Goal: Task Accomplishment & Management: Manage account settings

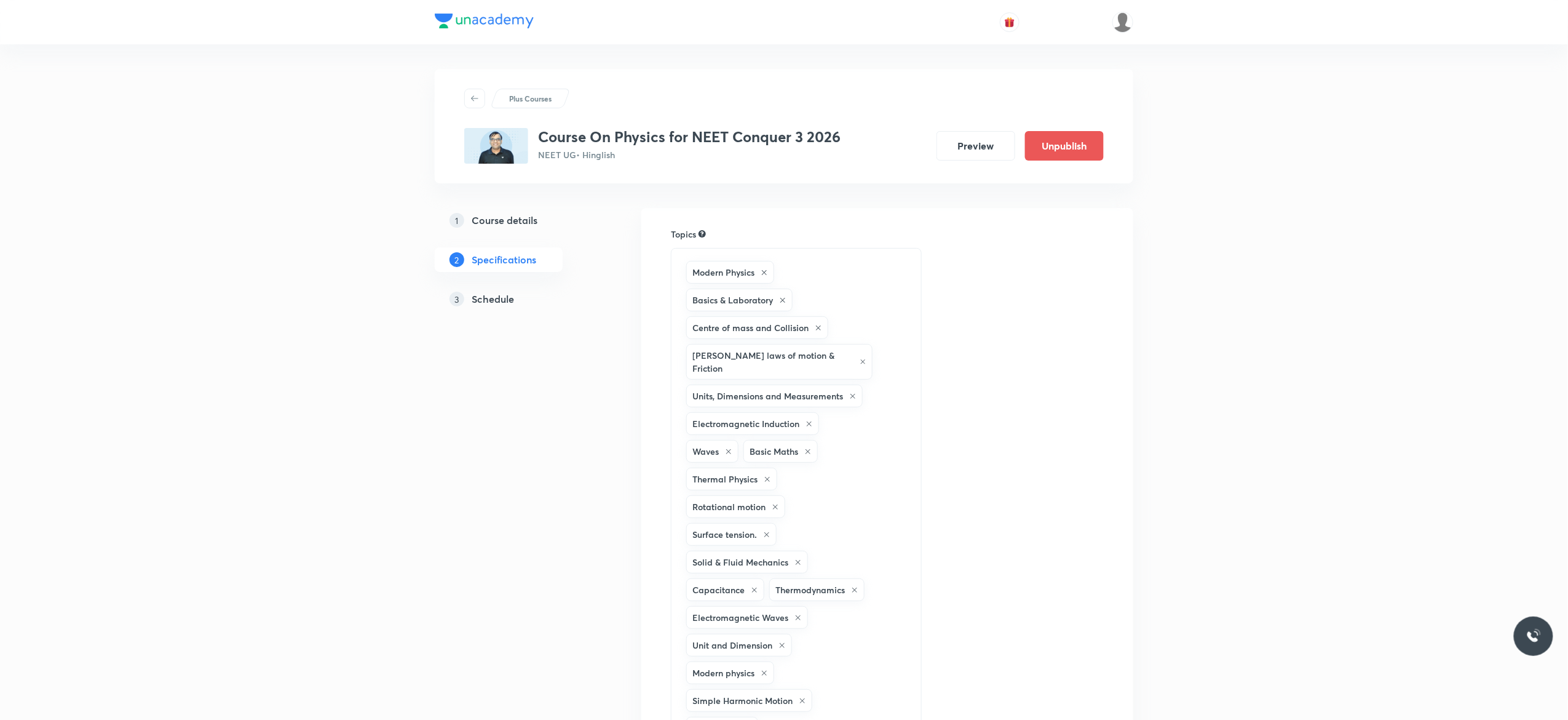
click at [500, 297] on h5 "Schedule" at bounding box center [493, 299] width 42 height 15
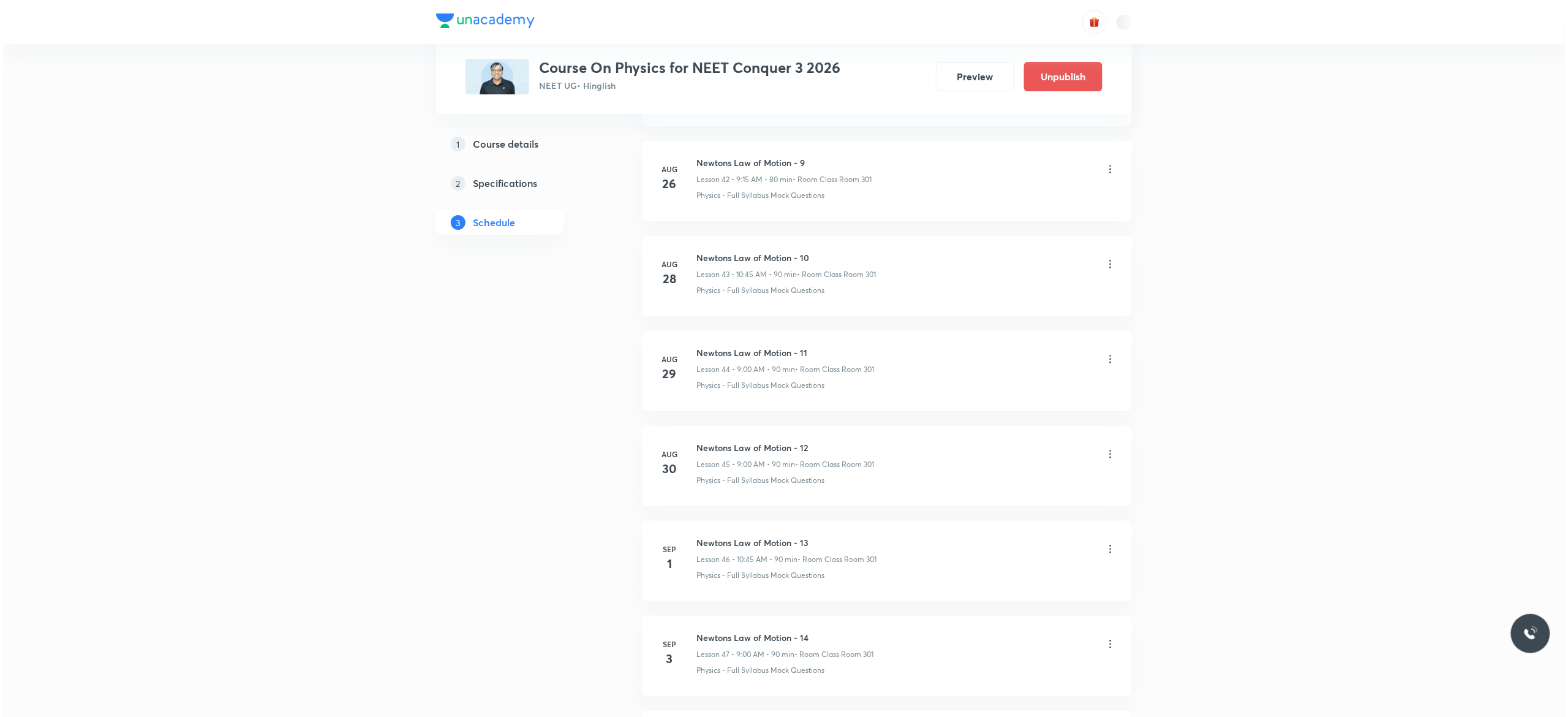
scroll to position [4924, 0]
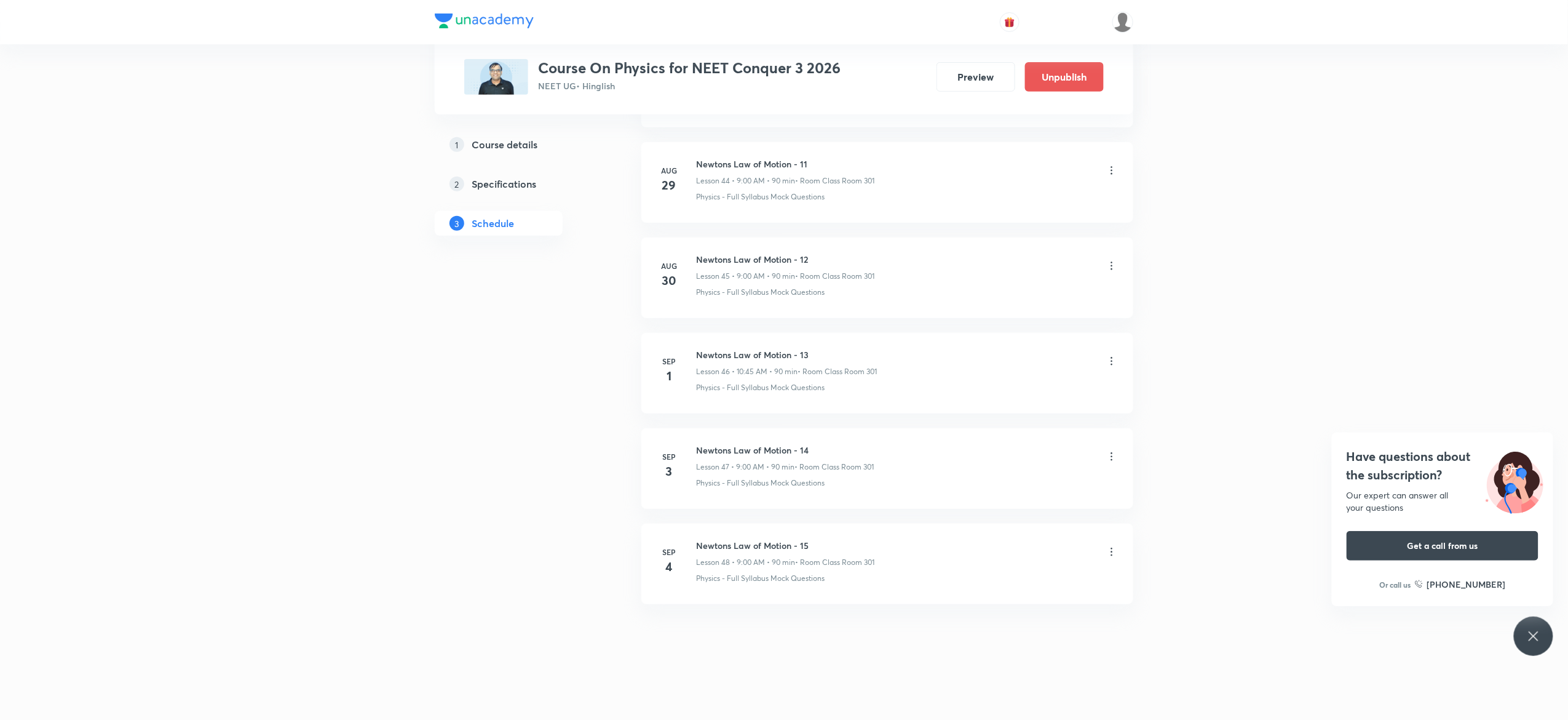
click at [1112, 554] on icon at bounding box center [1112, 552] width 12 height 12
click at [1009, 582] on li "Edit" at bounding box center [1043, 584] width 134 height 22
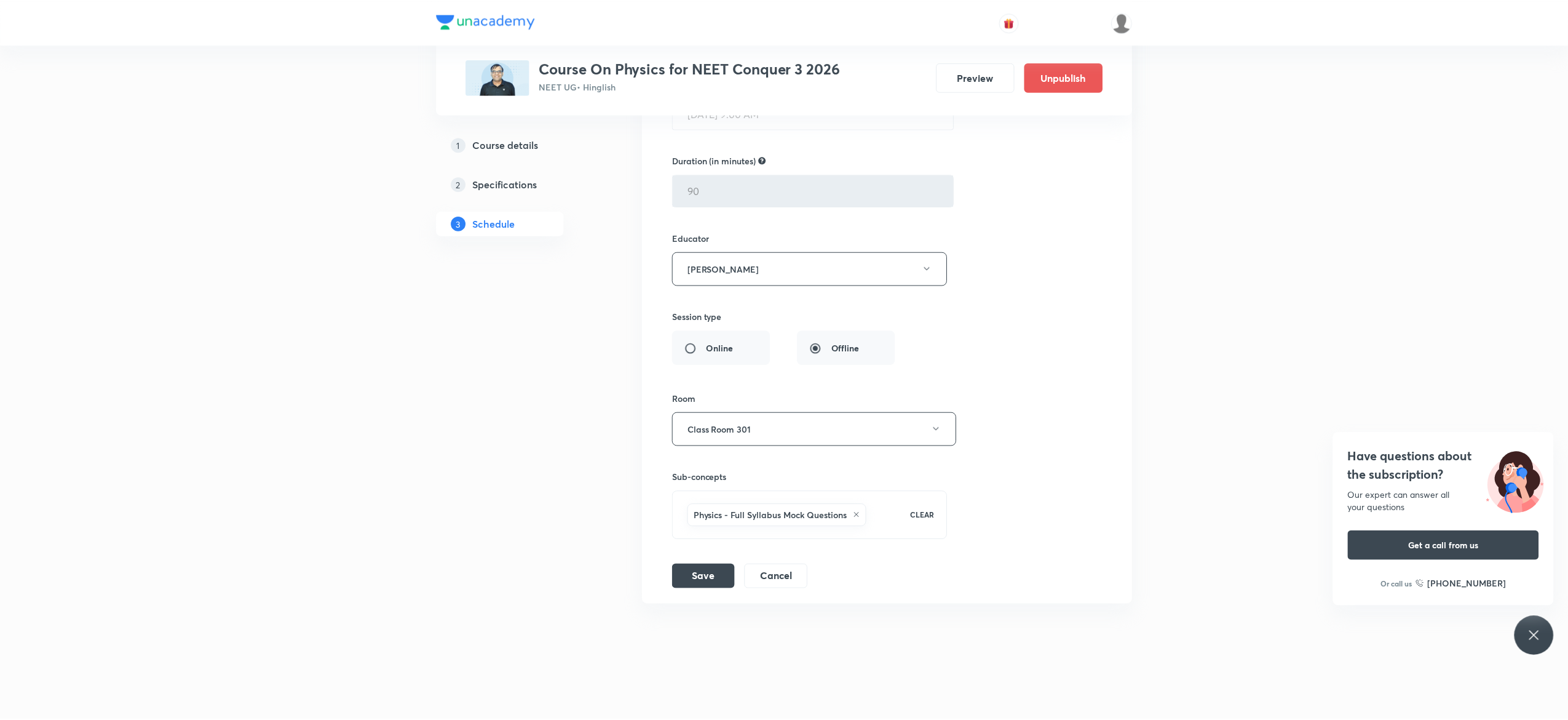
scroll to position [4854, 0]
click at [860, 515] on icon at bounding box center [857, 515] width 8 height 8
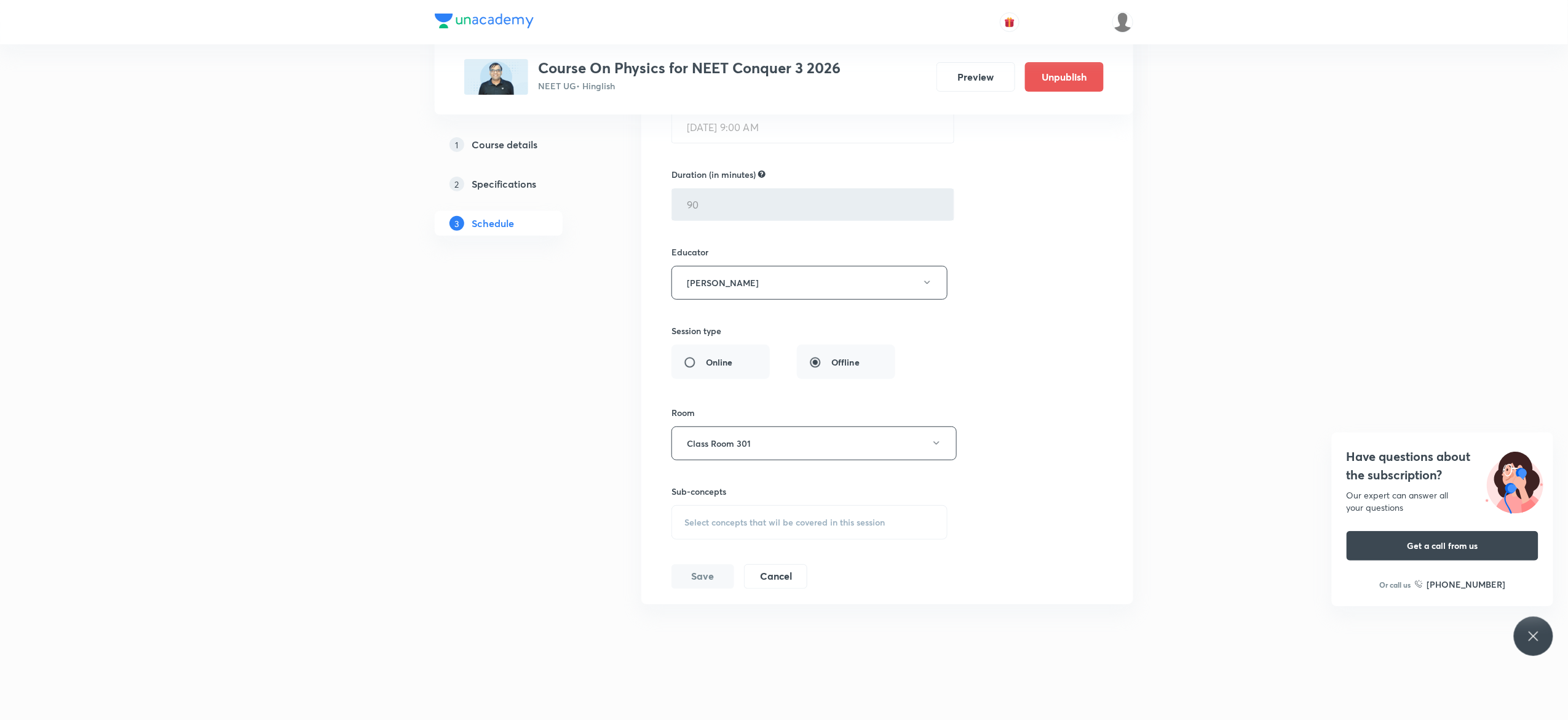
click at [739, 521] on span "Select concepts that wil be covered in this session" at bounding box center [784, 522] width 201 height 10
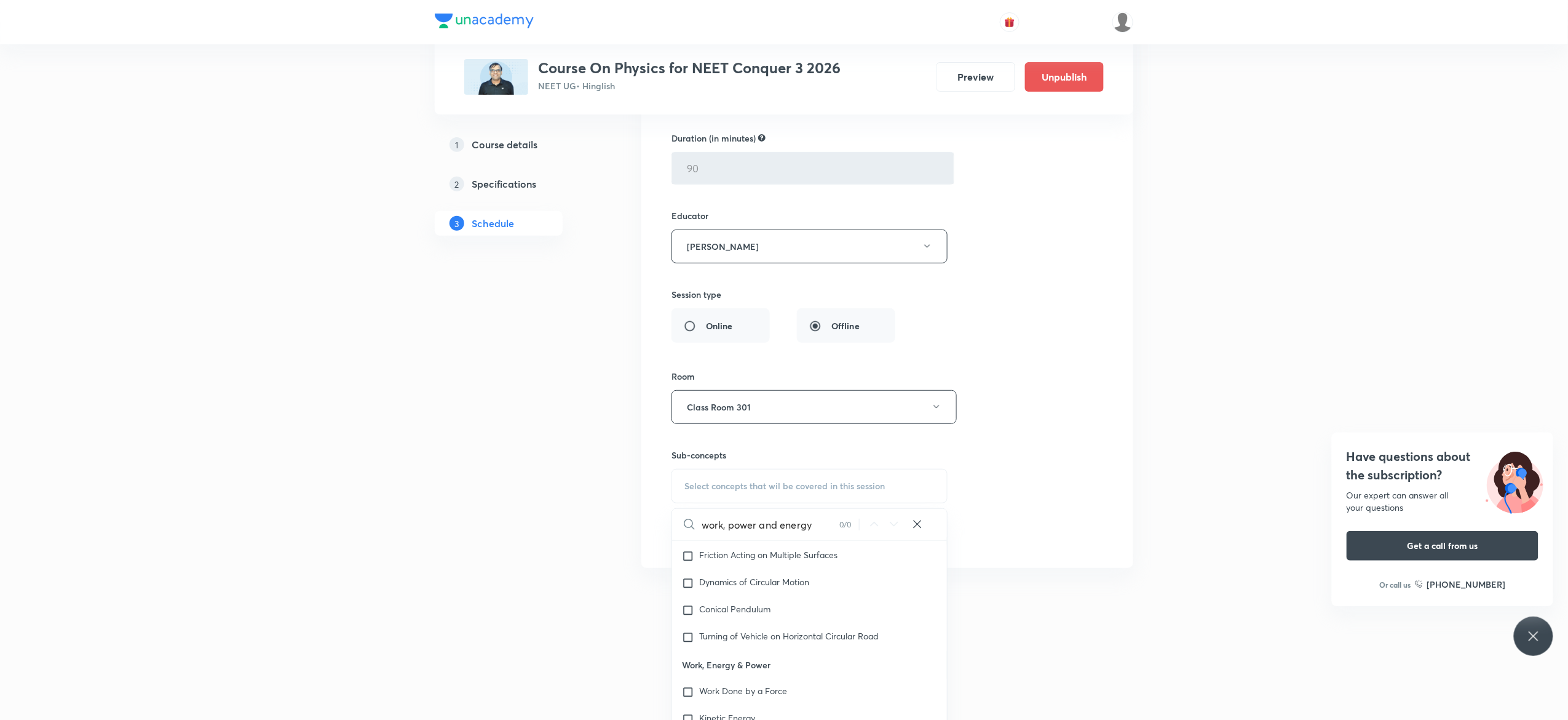
scroll to position [4913, 0]
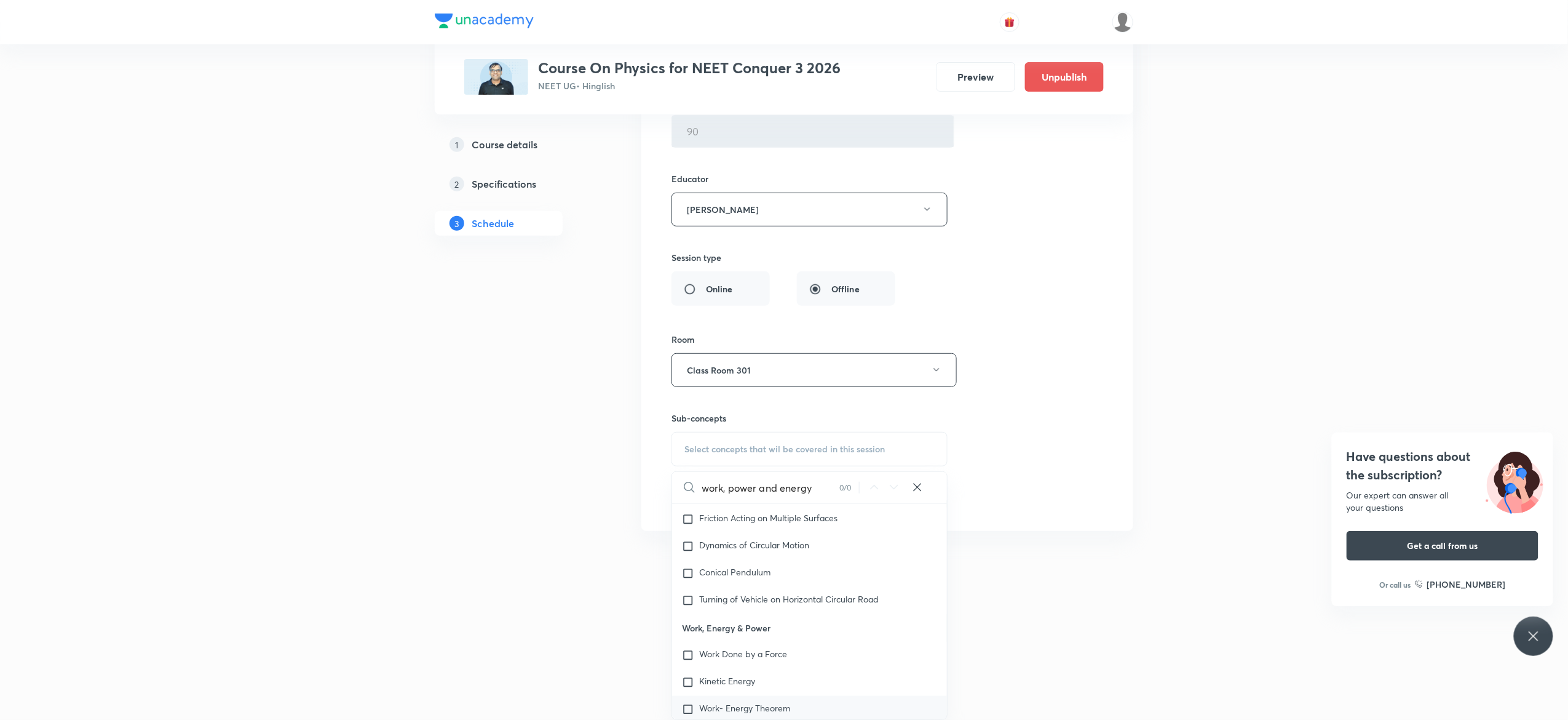
type input "work, power and energy"
click at [687, 715] on input "checkbox" at bounding box center [690, 709] width 17 height 12
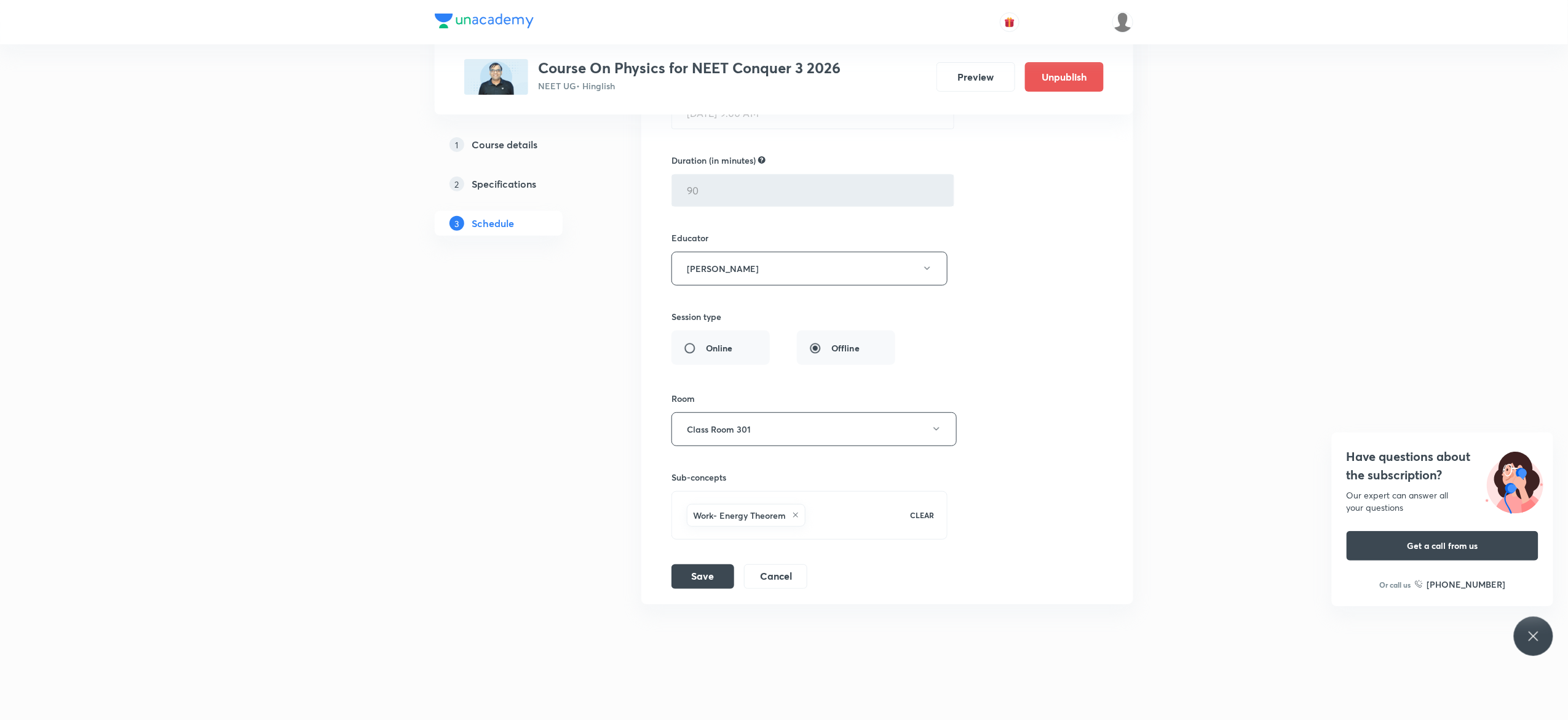
scroll to position [4854, 0]
click at [1024, 326] on div "Session title 26/99 Newtons Law of Motion - 15 ​ Schedule for Sep 4, 2025, 9:00…" at bounding box center [887, 282] width 432 height 615
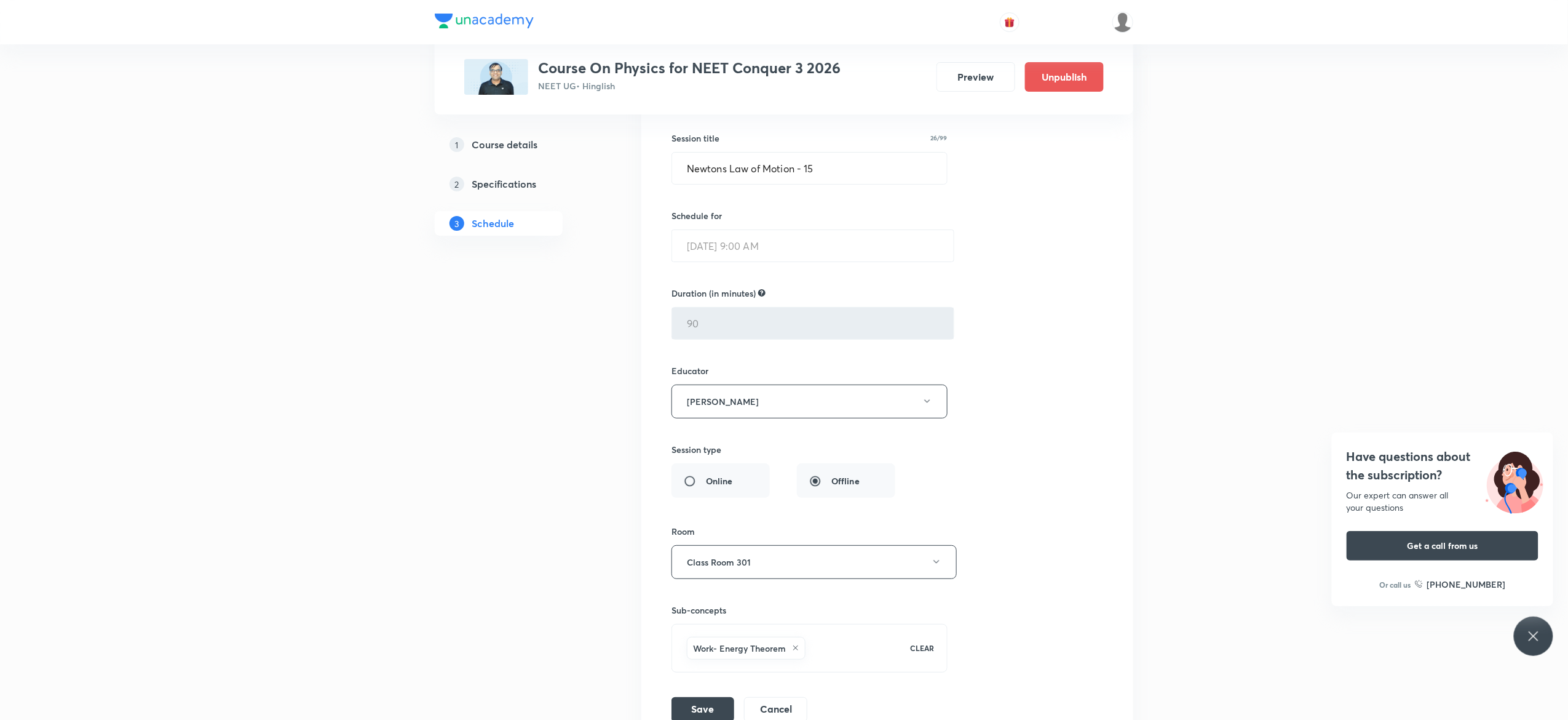
scroll to position [4608, 0]
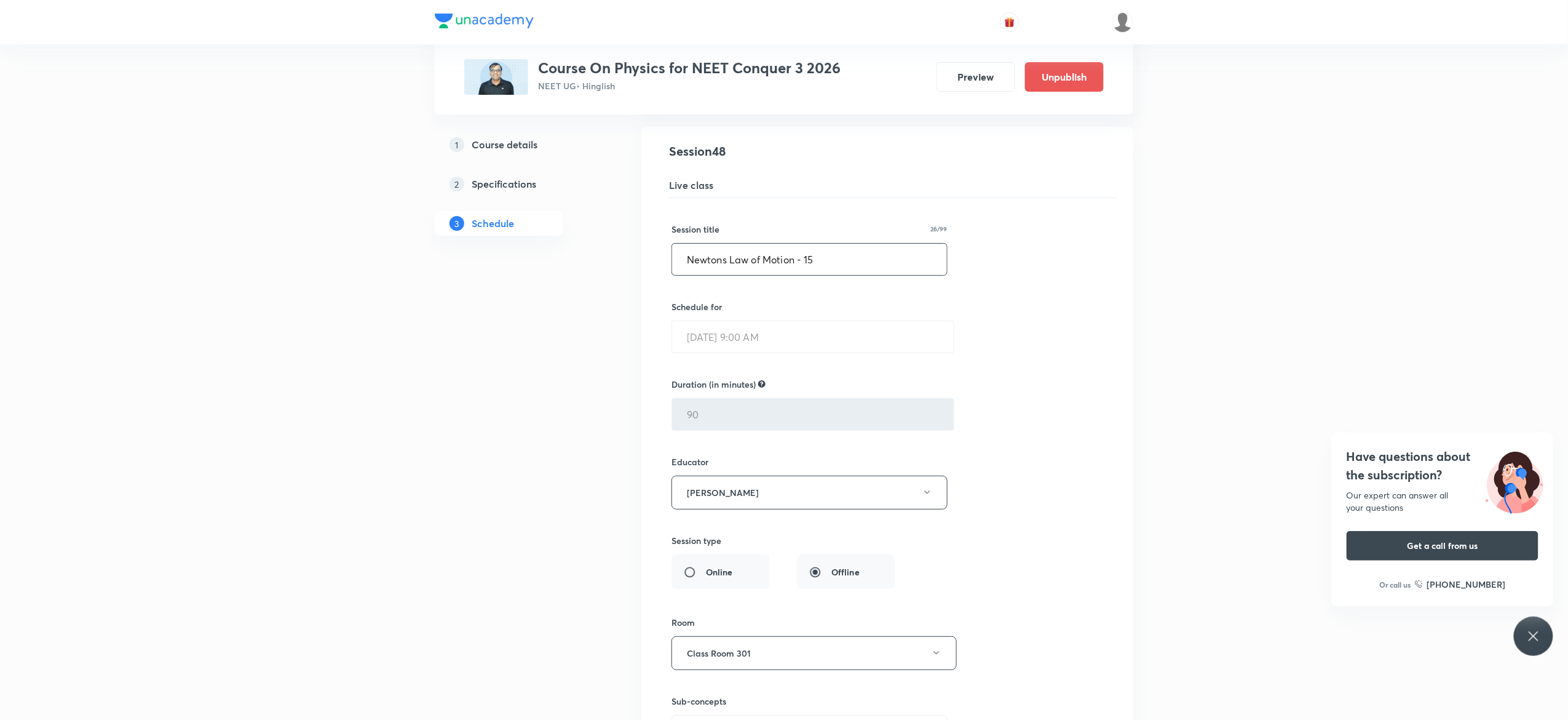
click at [829, 273] on input "Newtons Law of Motion - 15" at bounding box center [810, 259] width 275 height 32
type input "Work, Power and Energy - 1"
click at [1035, 341] on div "Session title 26/99 Work, Power and Energy - 1 ​ Schedule for Sep 4, 2025, 9:00…" at bounding box center [887, 505] width 432 height 615
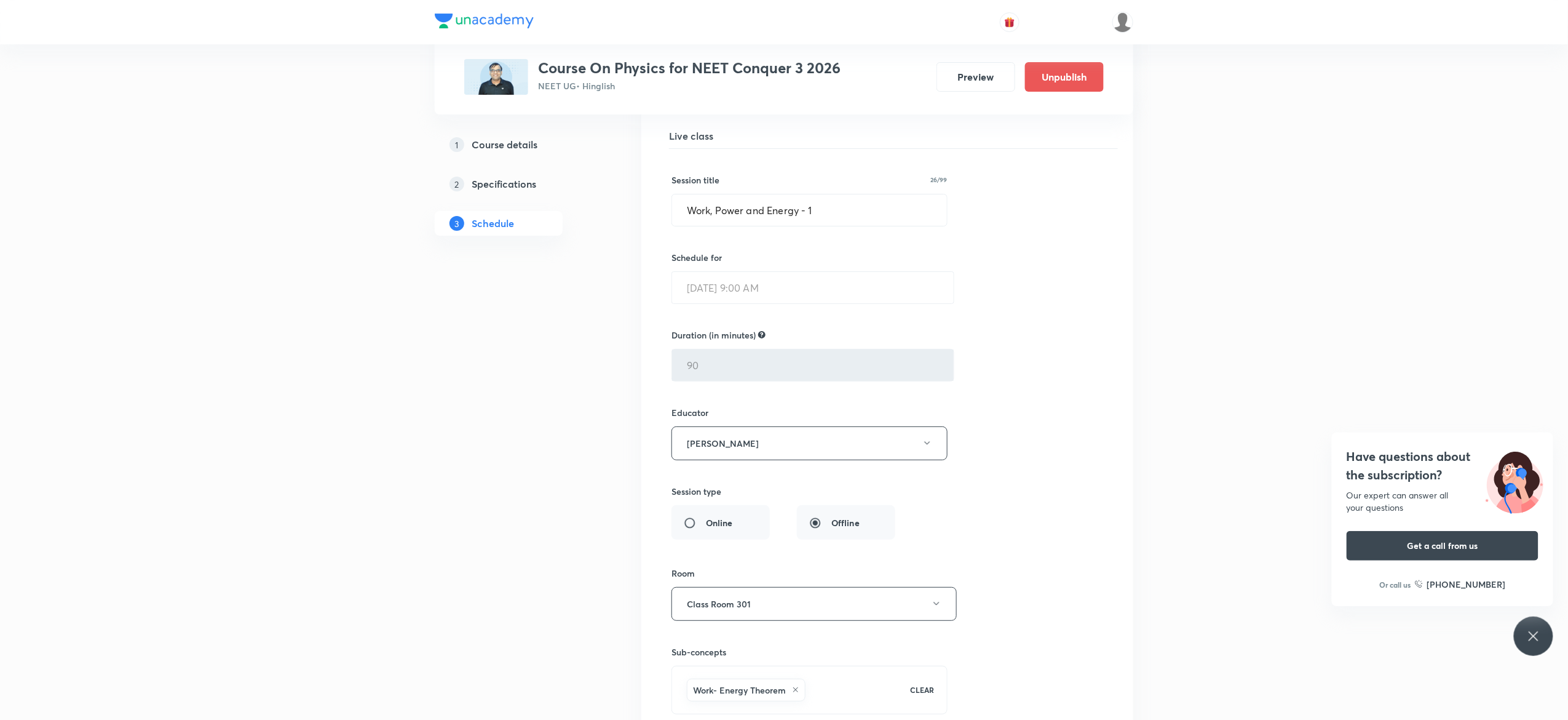
scroll to position [4854, 0]
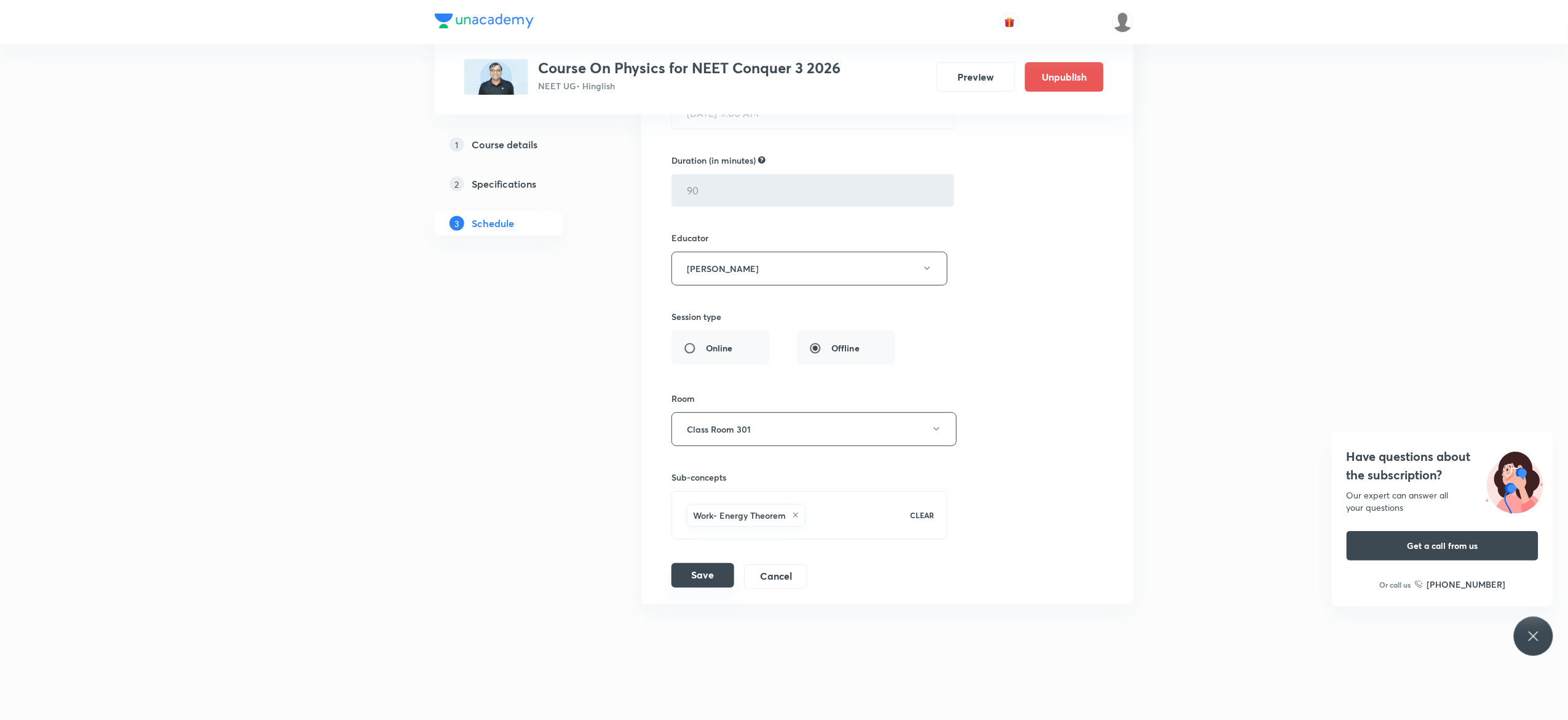
click at [693, 577] on button "Save" at bounding box center [703, 576] width 63 height 25
click at [772, 582] on button "Cancel" at bounding box center [776, 576] width 63 height 25
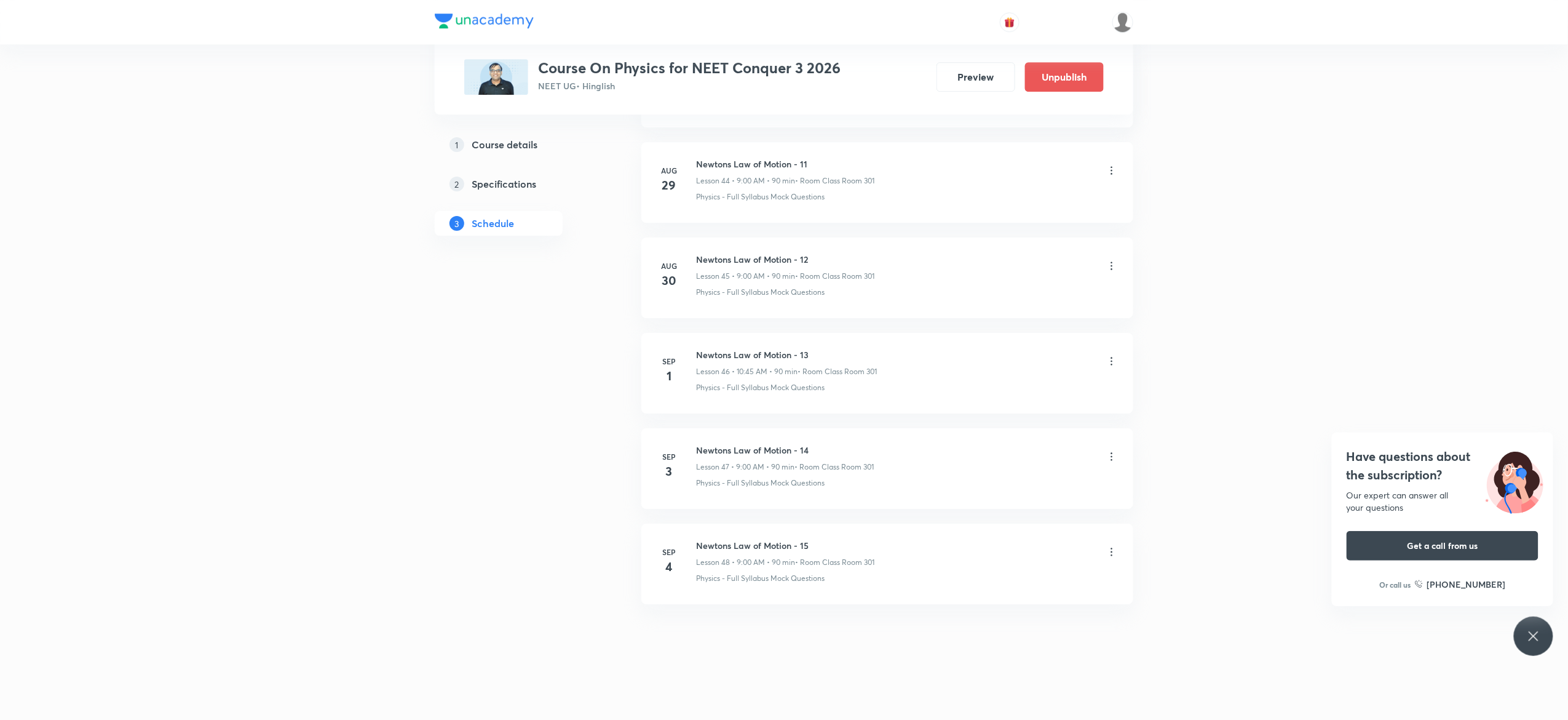
scroll to position [4298, 0]
click at [1533, 635] on icon at bounding box center [1533, 636] width 9 height 9
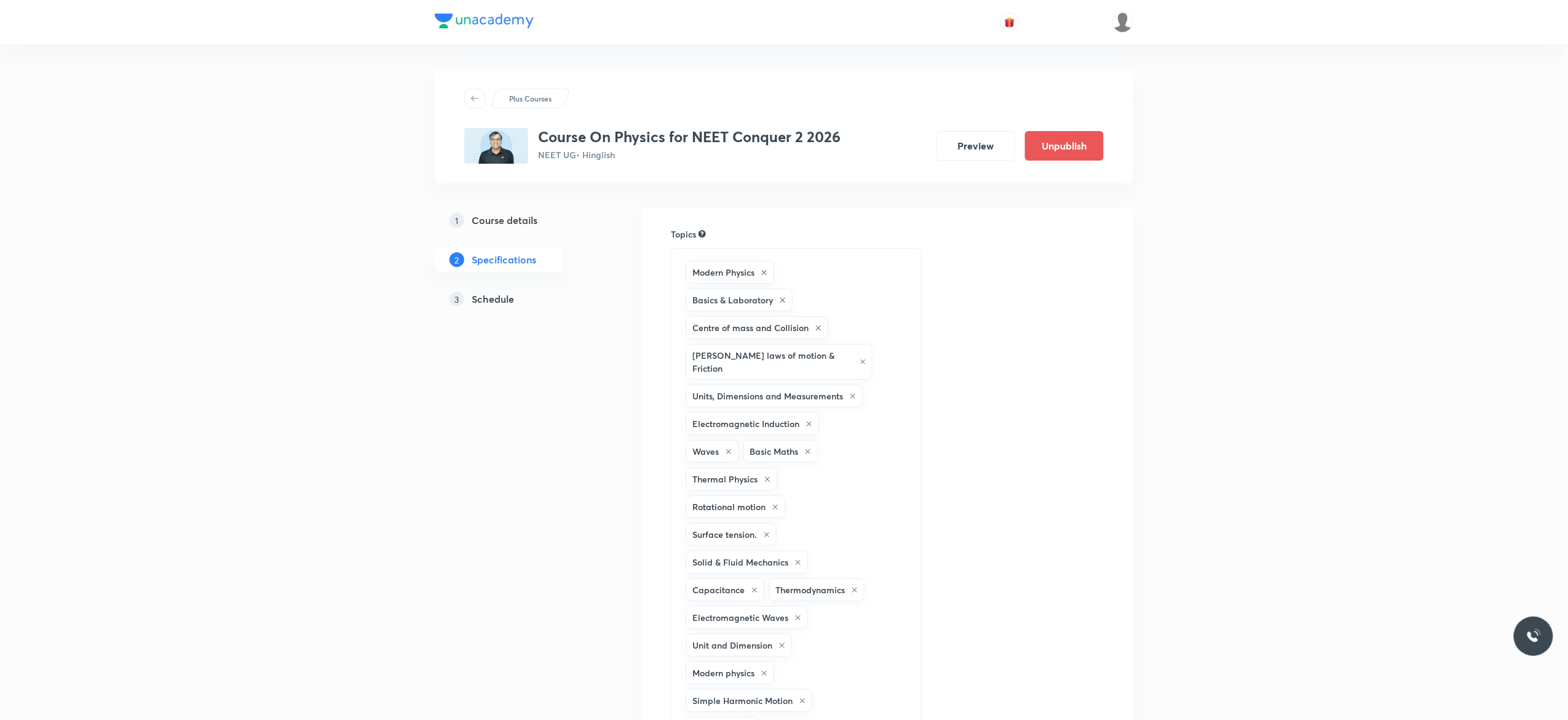
click at [506, 299] on h5 "Schedule" at bounding box center [493, 299] width 42 height 15
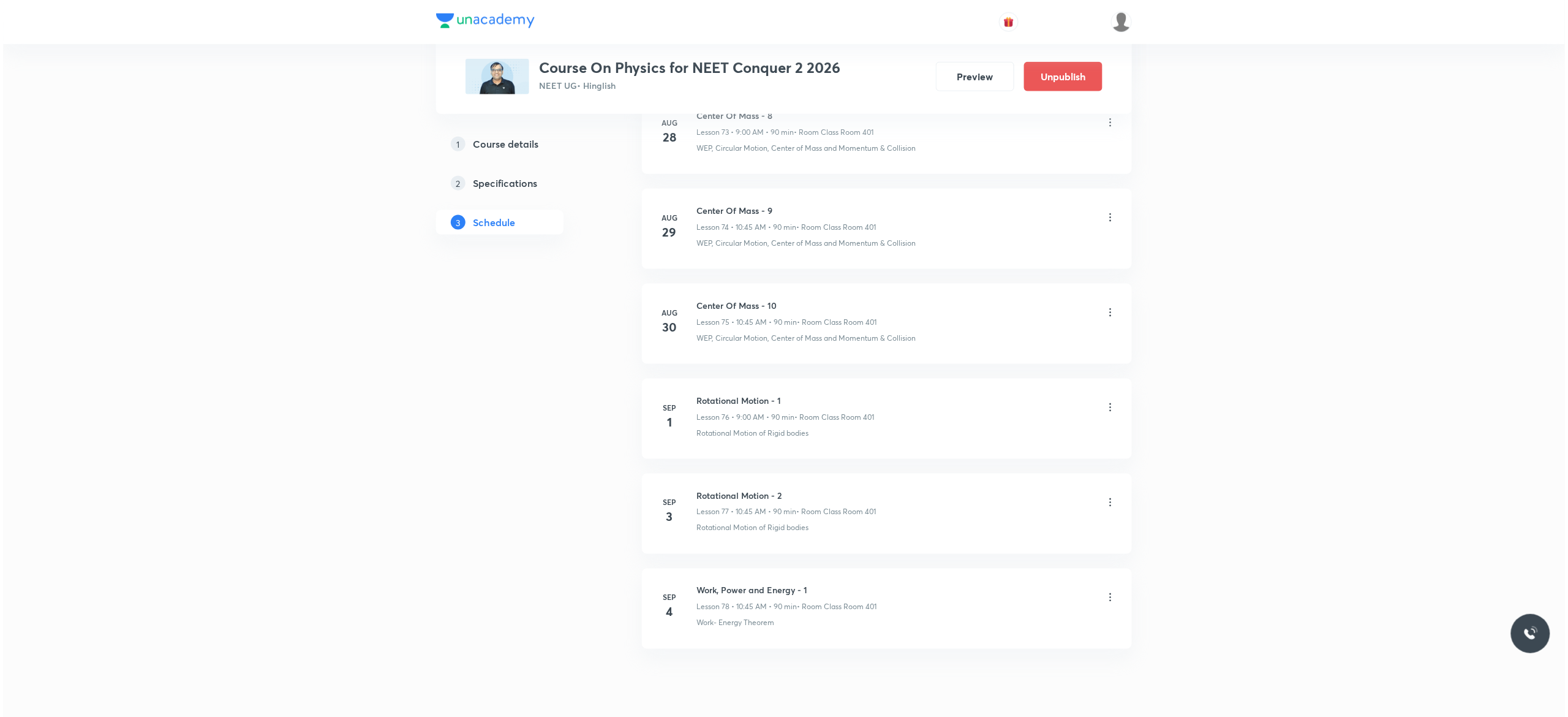
scroll to position [7785, 0]
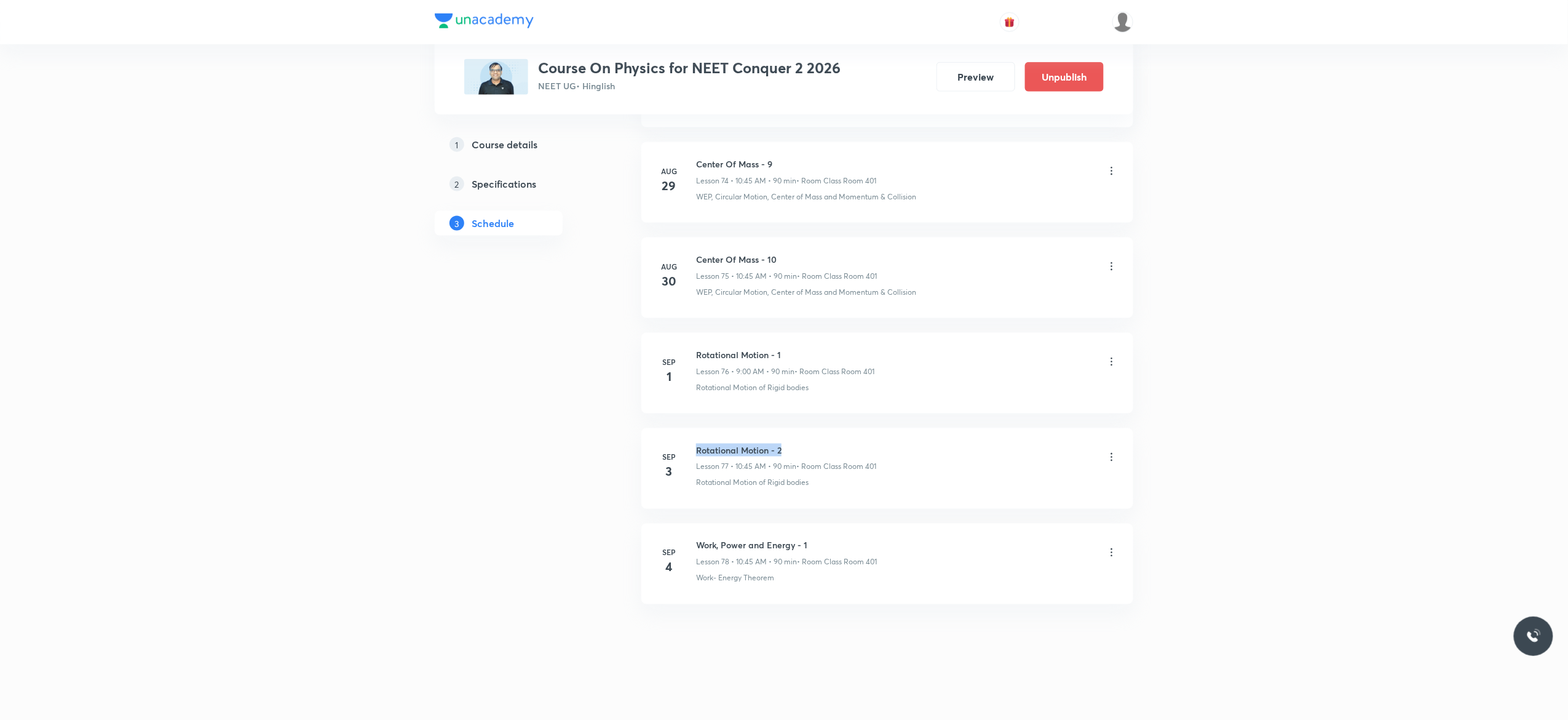
drag, startPoint x: 782, startPoint y: 443, endPoint x: 694, endPoint y: 428, distance: 89.3
click at [694, 428] on li "Sep 3 Rotational Motion - 2 Lesson 77 • 10:45 AM • 90 min • Room Class Room 401…" at bounding box center [887, 468] width 492 height 80
copy h6 "Rotational Motion - 2"
click at [1113, 553] on icon at bounding box center [1112, 552] width 12 height 12
click at [1000, 579] on p "Edit" at bounding box center [994, 583] width 15 height 13
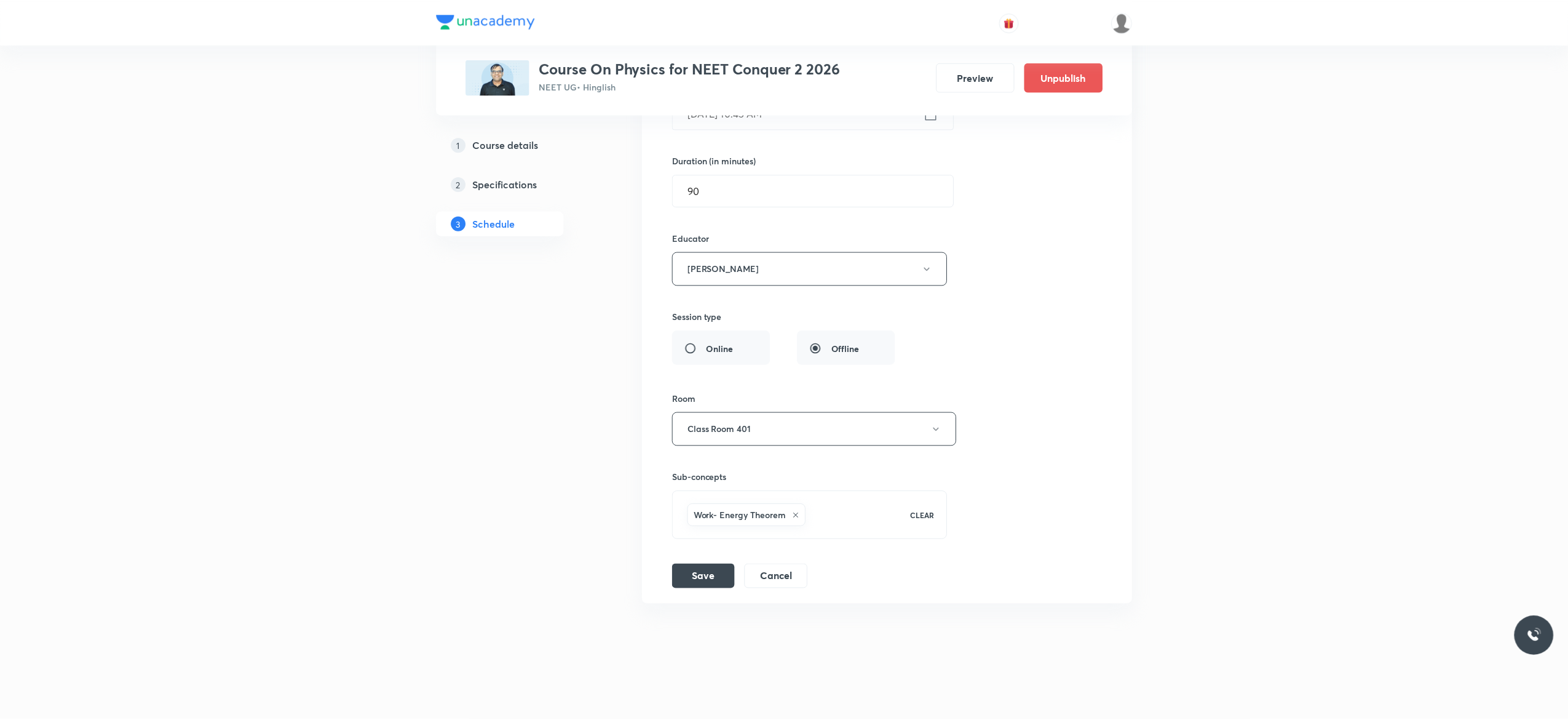
scroll to position [7726, 0]
click at [797, 517] on icon at bounding box center [796, 516] width 8 height 8
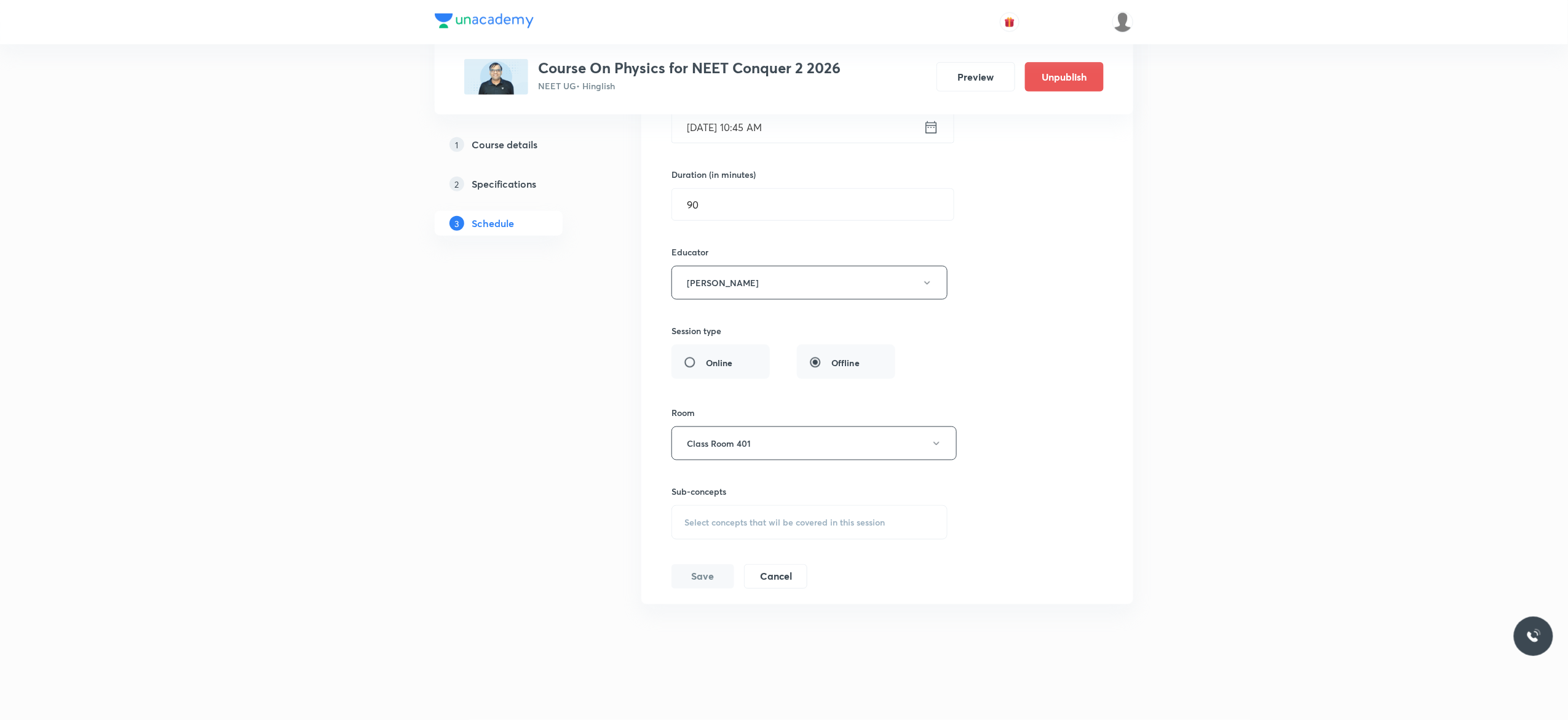
scroll to position [7711, 0]
click at [702, 524] on span "Select concepts that wil be covered in this session" at bounding box center [784, 522] width 201 height 10
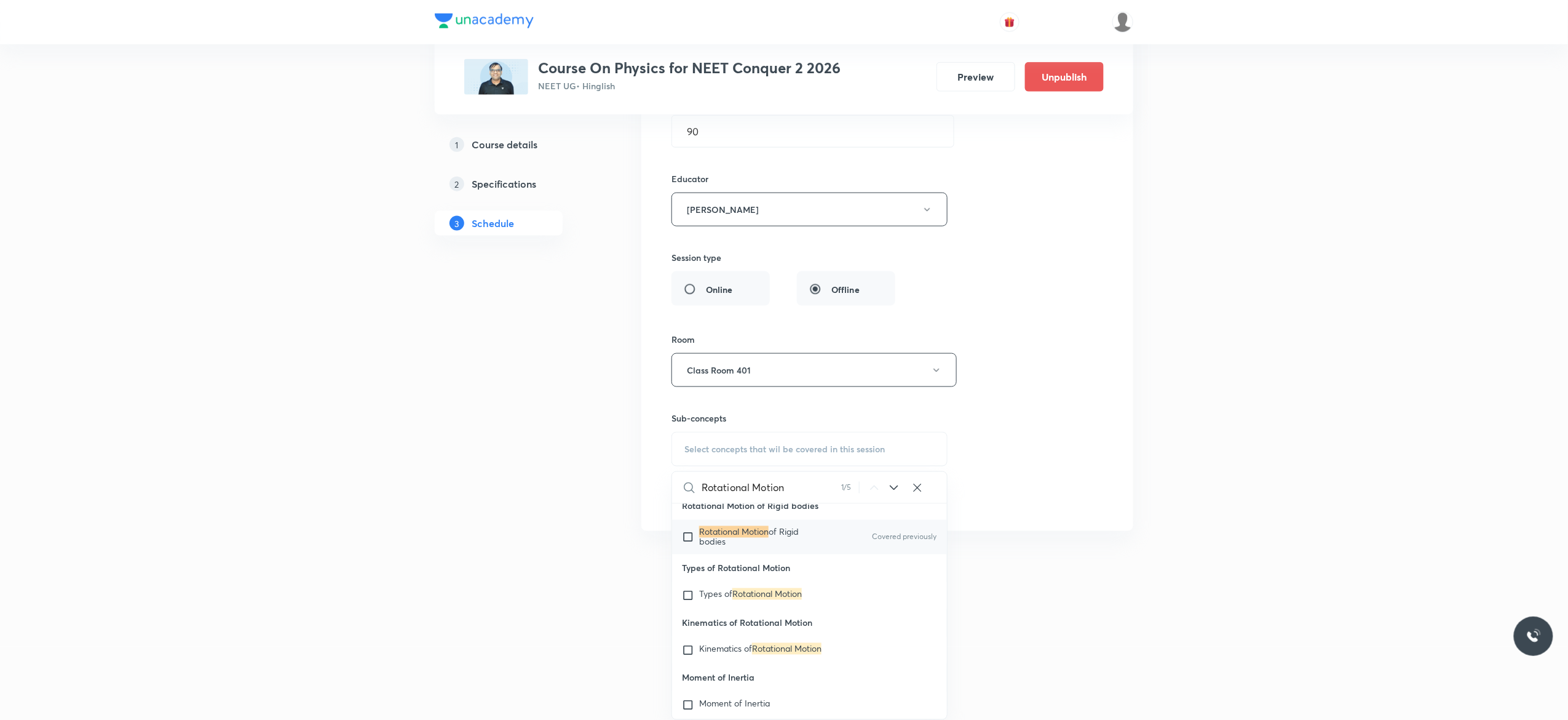
scroll to position [25073, 0]
type input "Rotational Motion"
click at [687, 538] on input "checkbox" at bounding box center [690, 528] width 17 height 19
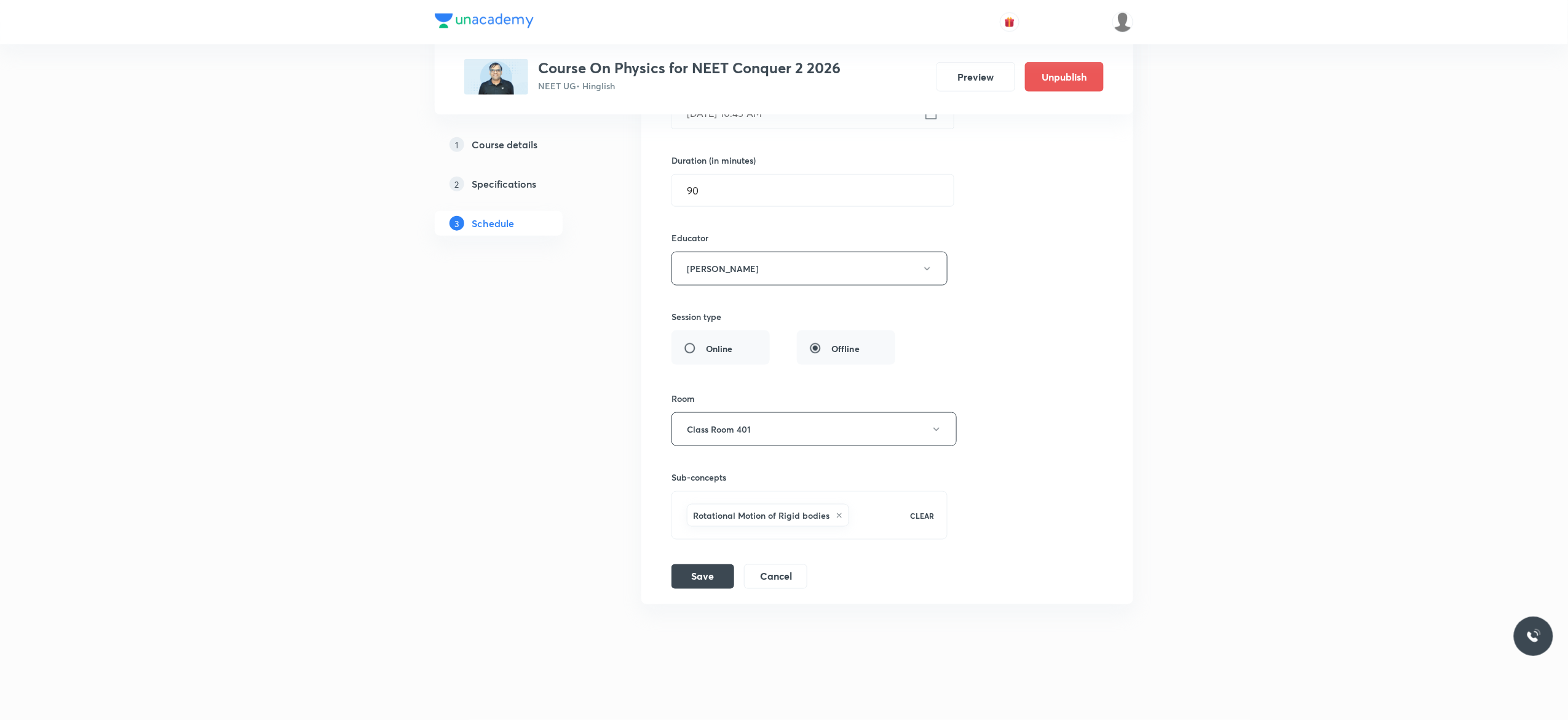
scroll to position [7726, 0]
click at [1029, 336] on div "Session title 26/99 Work, Power and Energy - 1 ​ Schedule for Sep 4, 2025, 10:4…" at bounding box center [887, 282] width 432 height 615
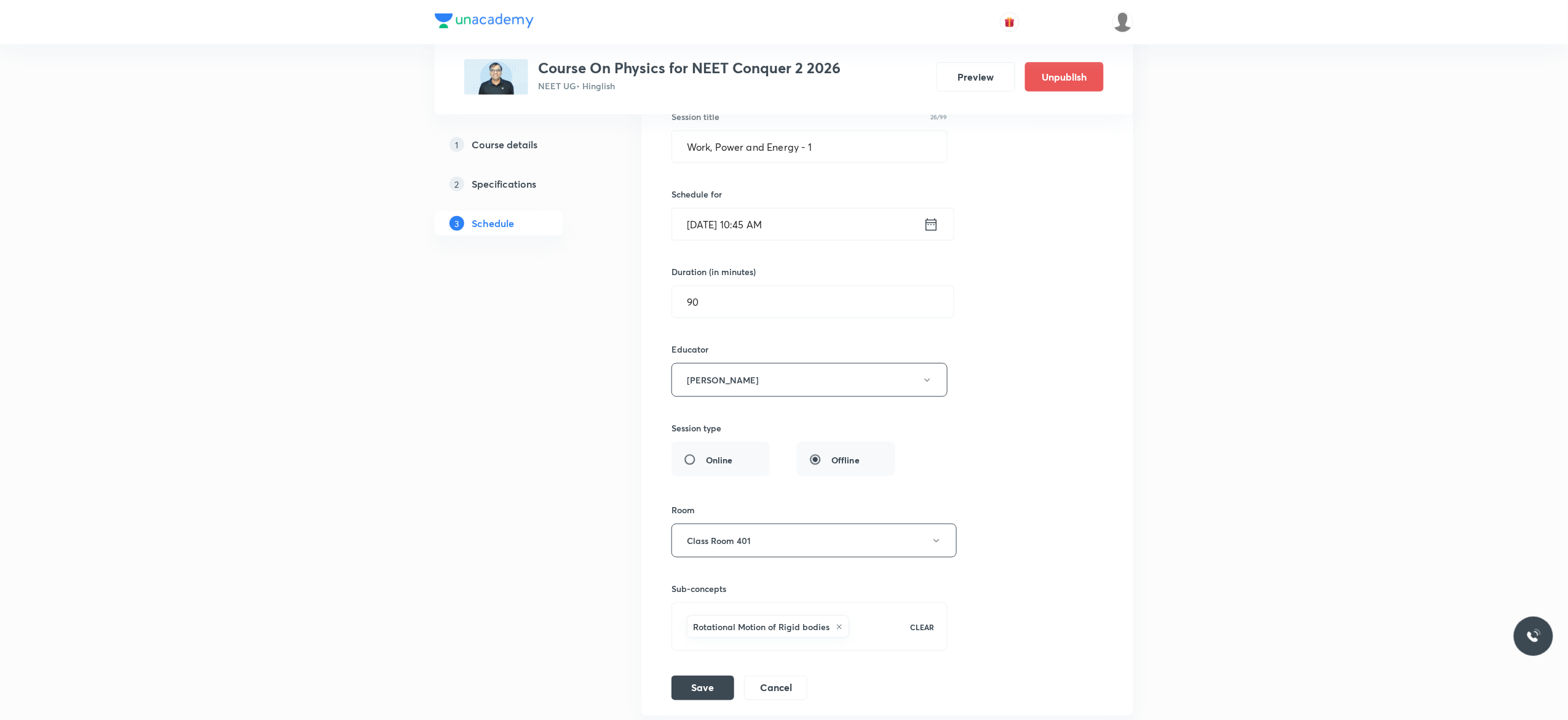
scroll to position [7530, 0]
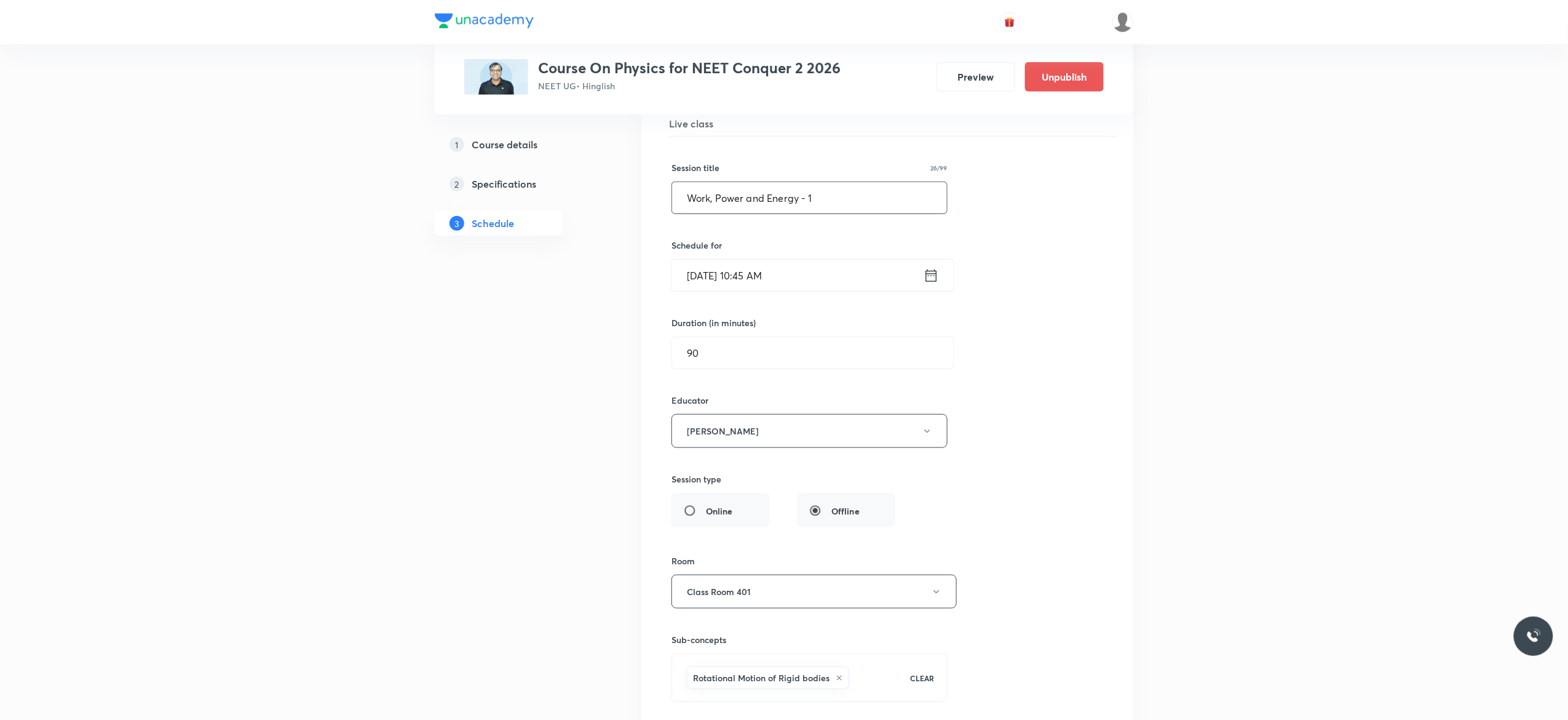
click at [848, 213] on input "Work, Power and Energy - 1" at bounding box center [810, 198] width 275 height 32
type input "W"
paste input "Rotational Motion - 2"
type input "Rotational Motion - 3"
click at [1061, 381] on div "Session title 21/99 Rotational Motion - 3 ​ Schedule for Sep 4, 2025, 10:45 AM …" at bounding box center [887, 444] width 432 height 615
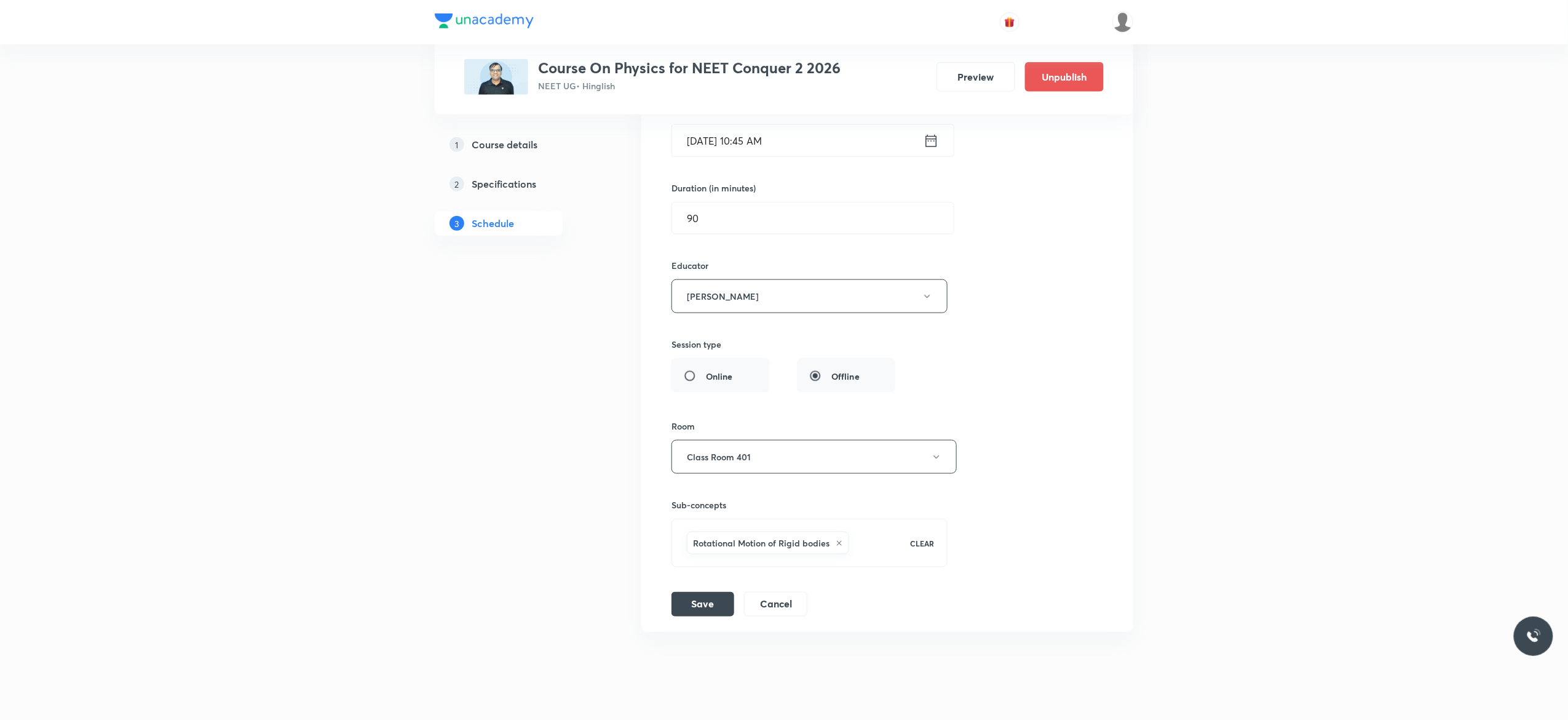
scroll to position [7726, 0]
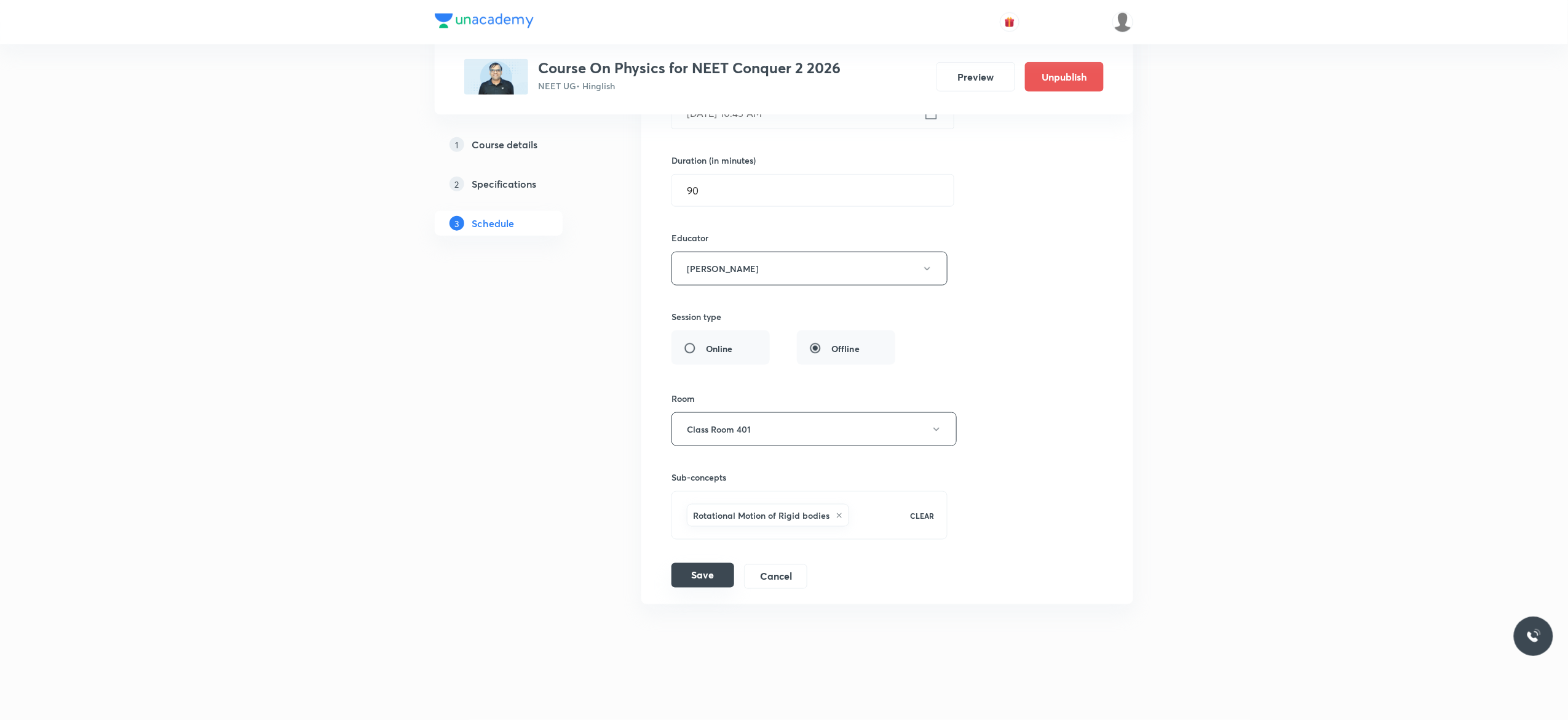
click at [706, 577] on button "Save" at bounding box center [703, 576] width 63 height 25
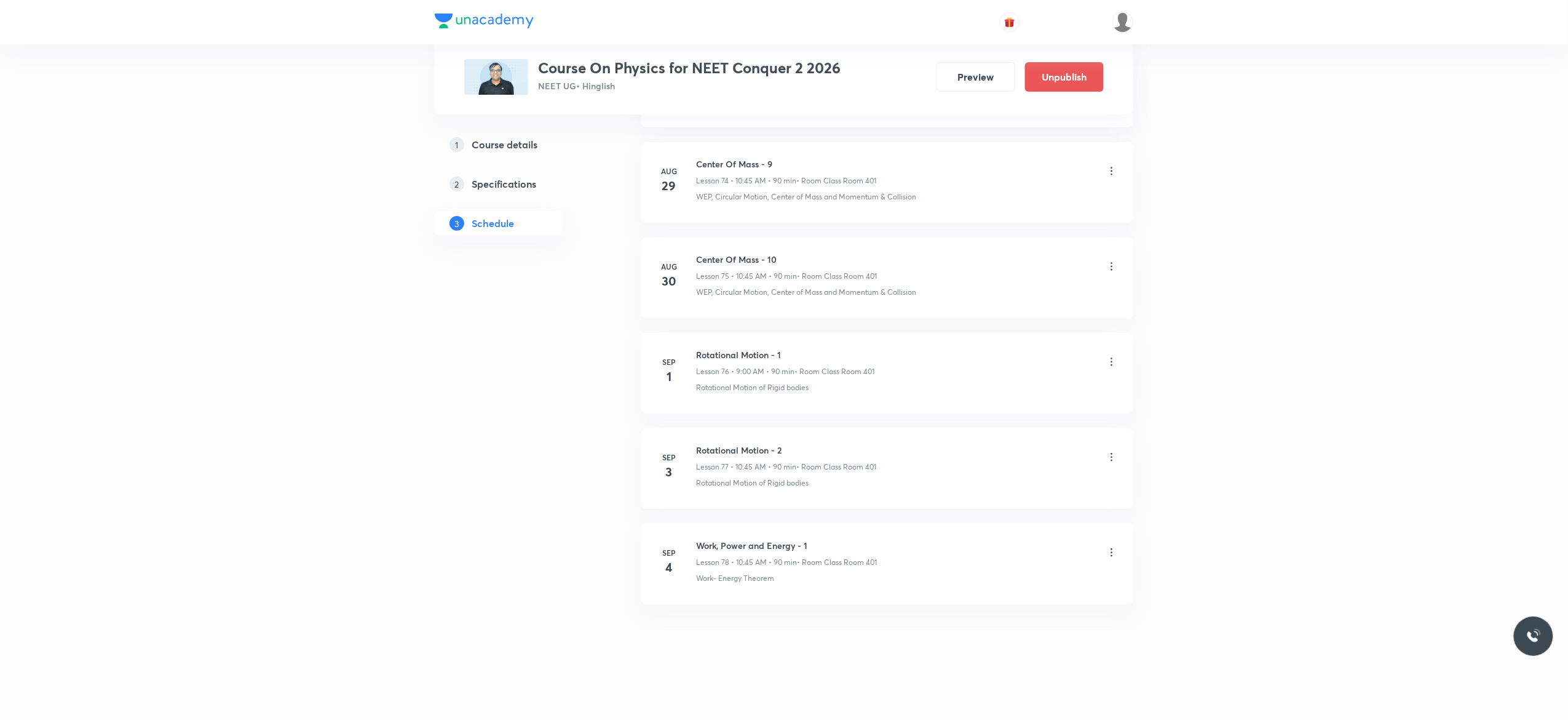
scroll to position [7172, 0]
